Goal: Navigation & Orientation: Find specific page/section

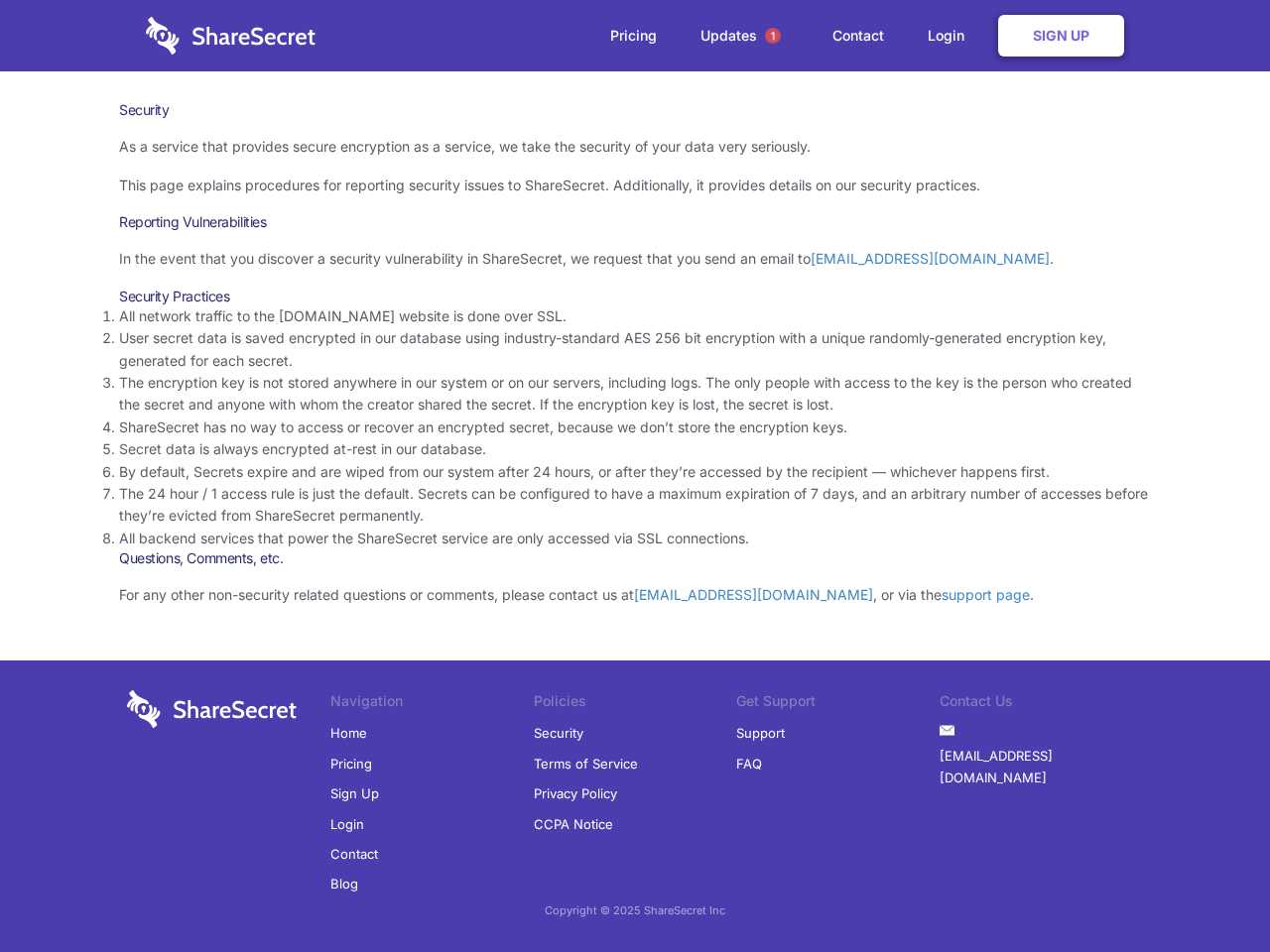
click at [635, 476] on li "By default, Secrets expire and are wiped from our system after 24 hours, or aft…" at bounding box center [635, 472] width 1032 height 22
click at [773, 36] on span "1" at bounding box center [773, 36] width 16 height 16
